Goal: Task Accomplishment & Management: Manage account settings

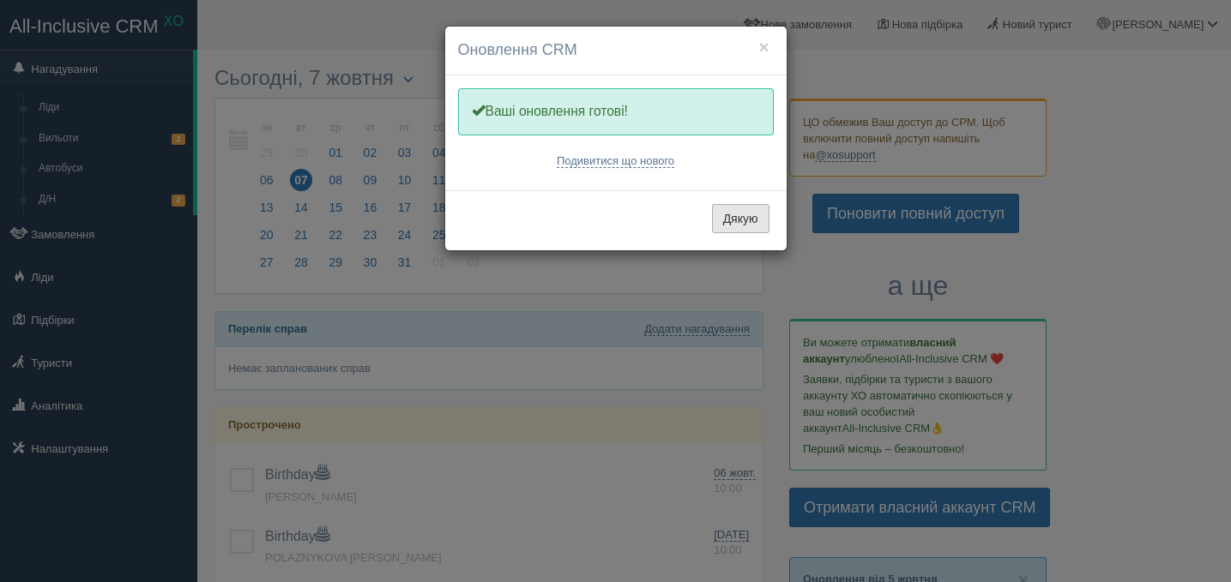
click at [727, 220] on button "Дякую" at bounding box center [740, 218] width 57 height 29
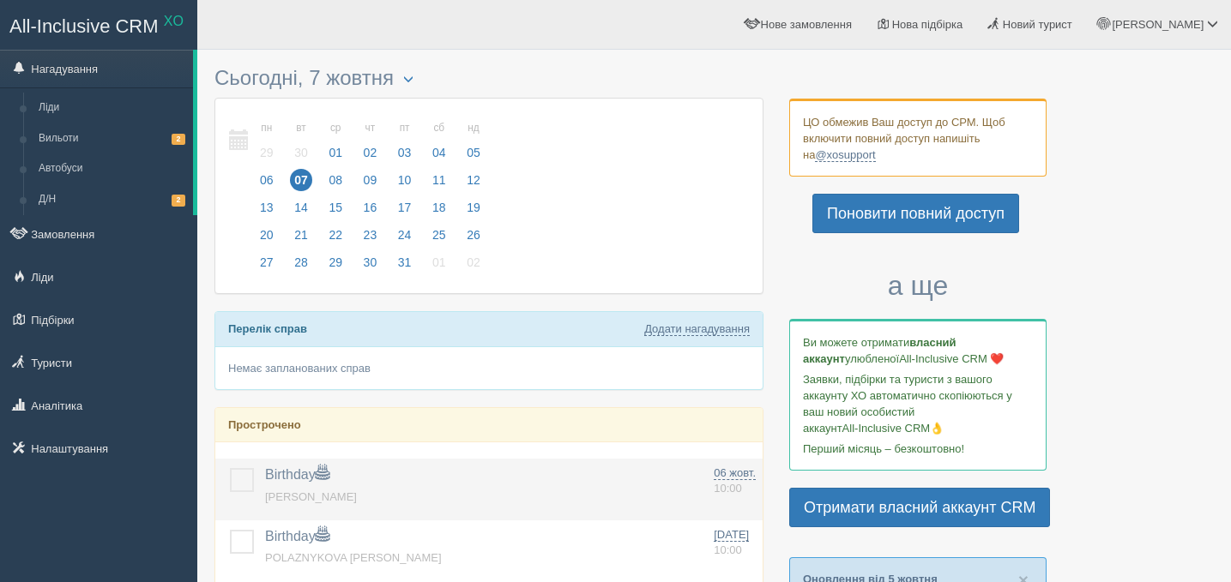
click at [230, 468] on label at bounding box center [230, 468] width 0 height 0
click at [0, 0] on input "checkbox" at bounding box center [0, 0] width 0 height 0
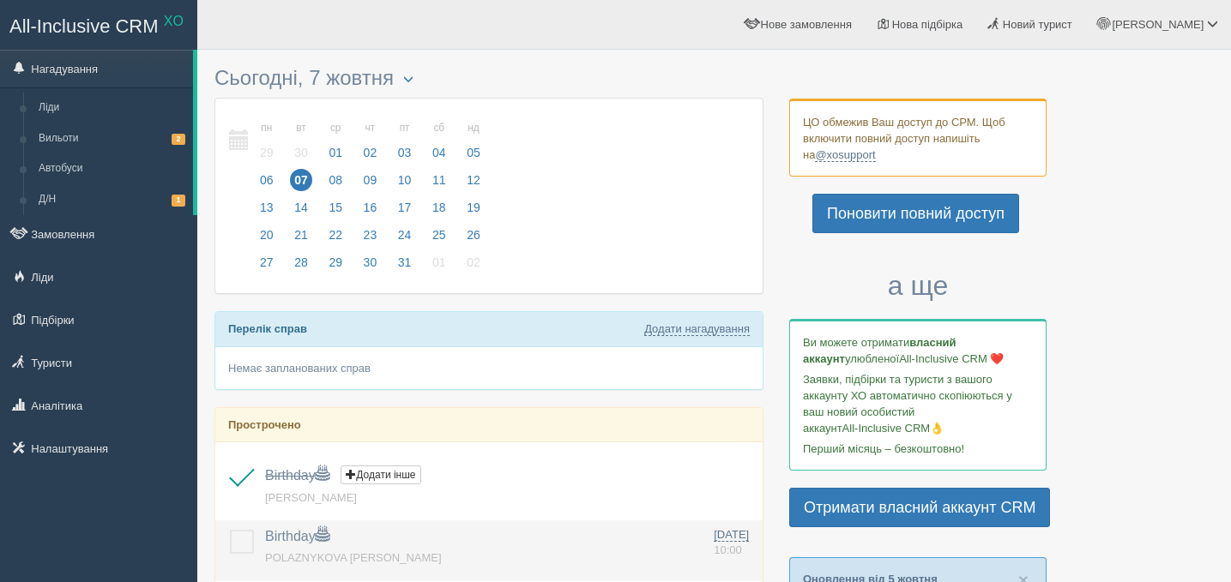
click at [230, 530] on label at bounding box center [230, 530] width 0 height 0
click at [0, 0] on input "checkbox" at bounding box center [0, 0] width 0 height 0
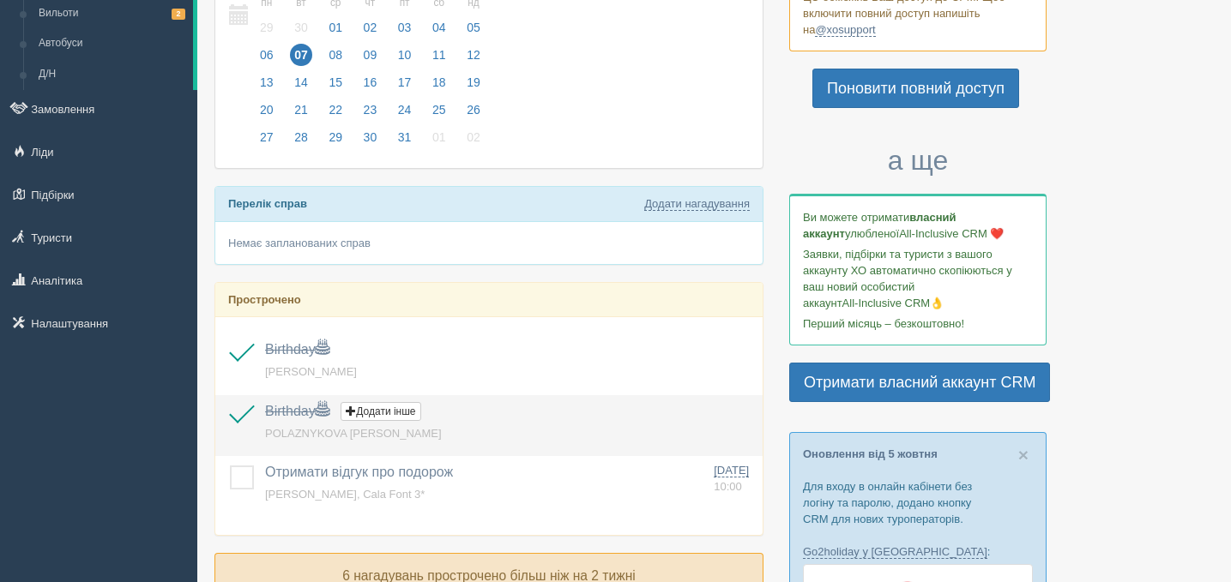
scroll to position [208, 0]
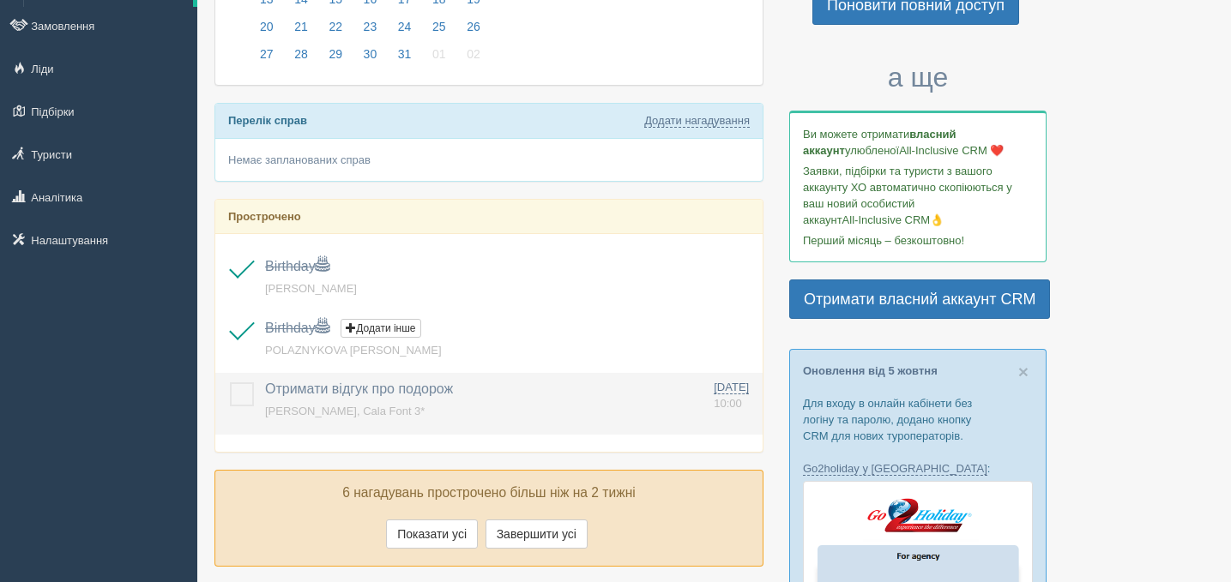
click at [230, 383] on label at bounding box center [230, 383] width 0 height 0
click at [0, 0] on input "checkbox" at bounding box center [0, 0] width 0 height 0
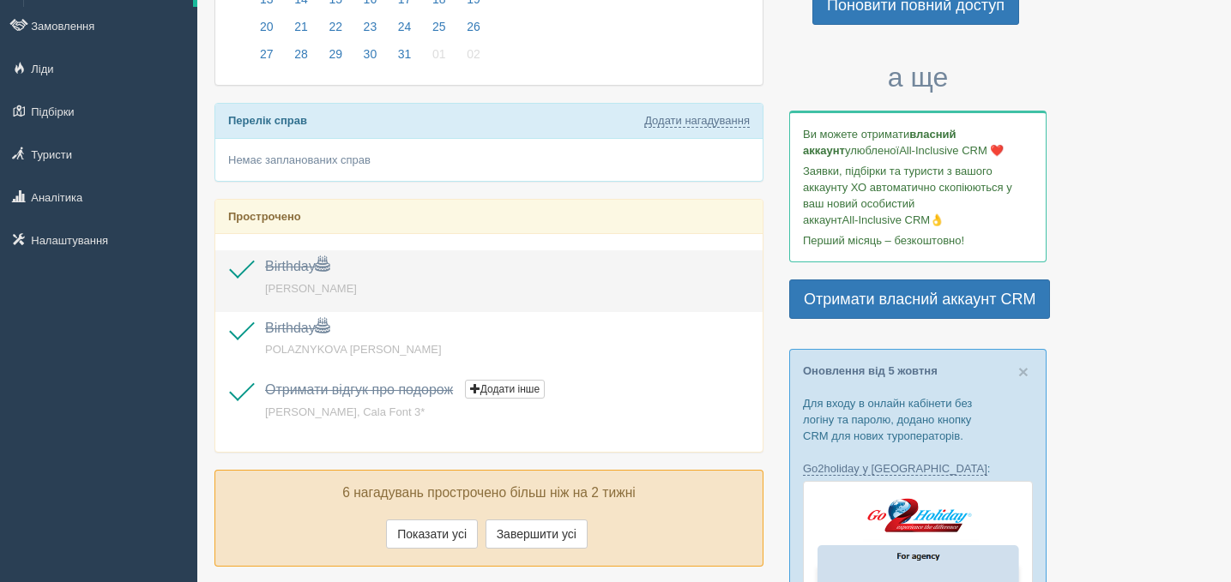
scroll to position [0, 0]
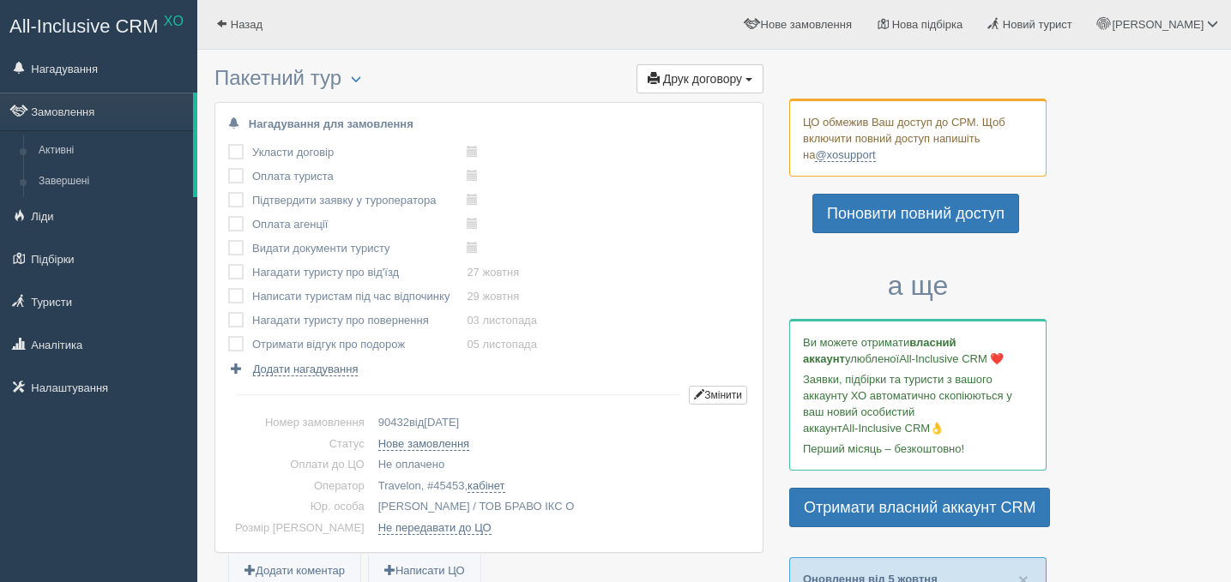
click at [875, 158] on div "ЦО обмежив Ваш доступ до СРМ. Щоб включити повний доступ напишіть на @xosupport" at bounding box center [917, 138] width 257 height 78
click at [839, 153] on link "@xosupport" at bounding box center [845, 155] width 60 height 14
